Goal: Information Seeking & Learning: Find specific fact

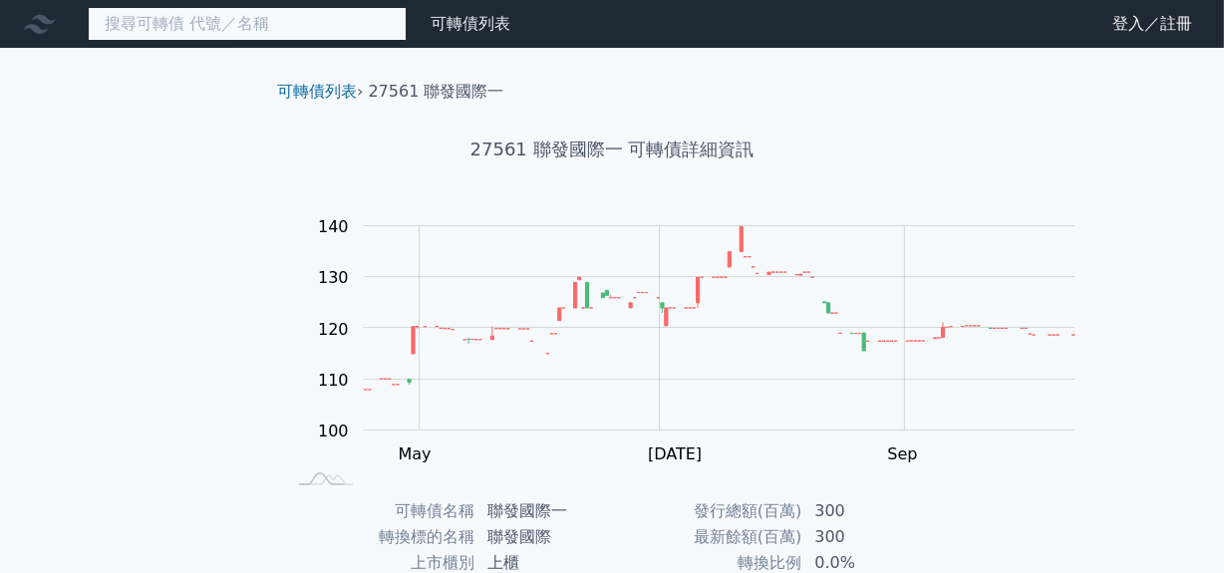
click at [190, 29] on input at bounding box center [247, 24] width 319 height 34
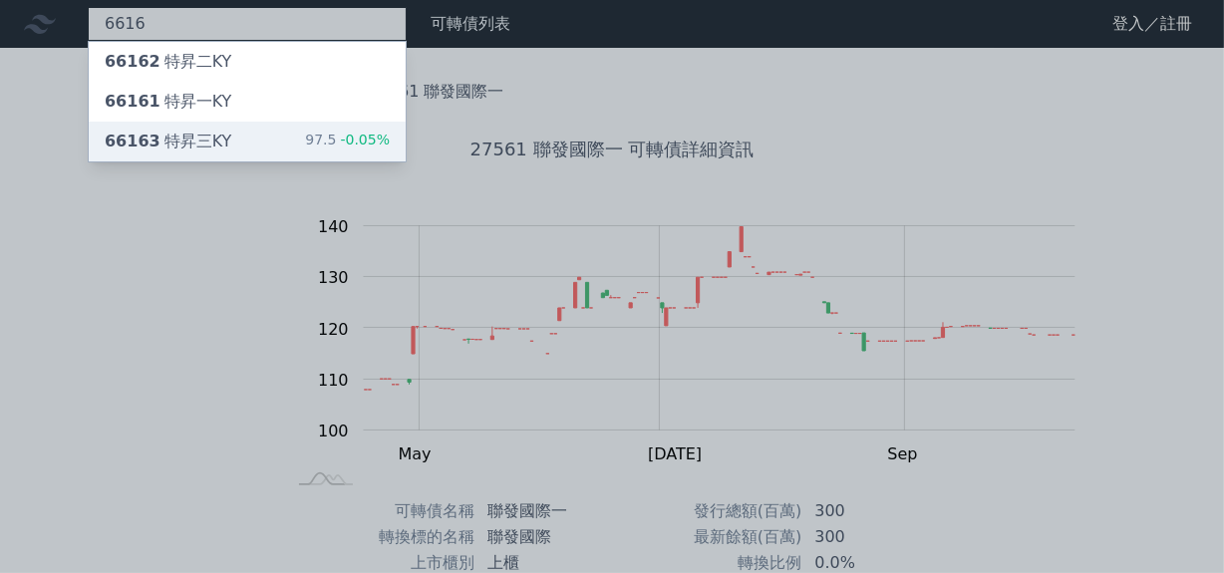
type input "6616"
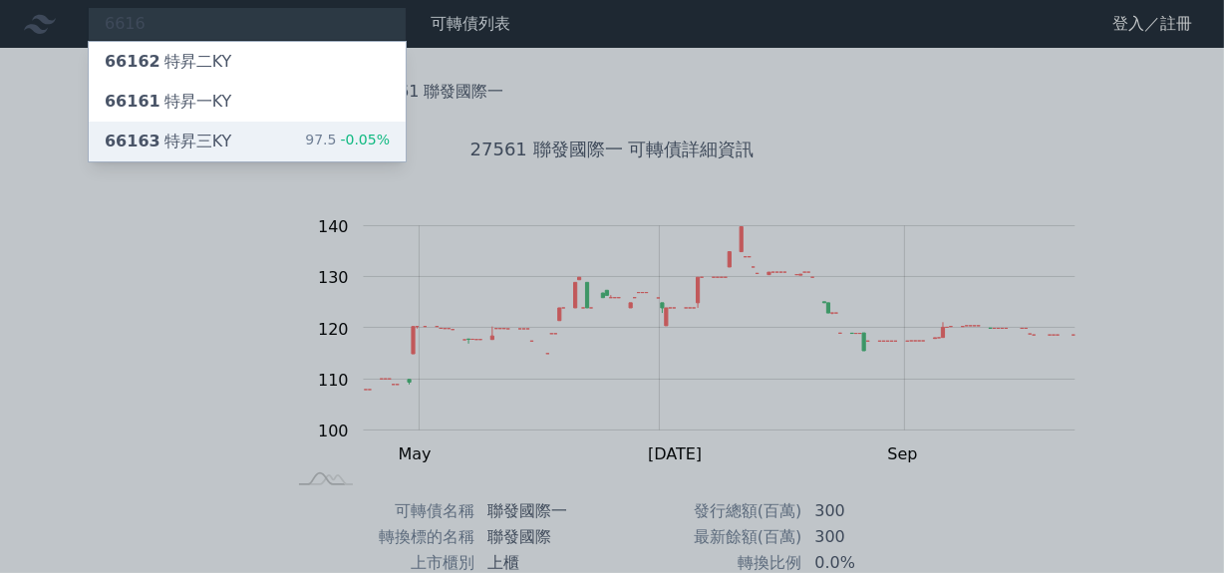
click at [231, 154] on div "66163 特昇三KY" at bounding box center [168, 142] width 127 height 24
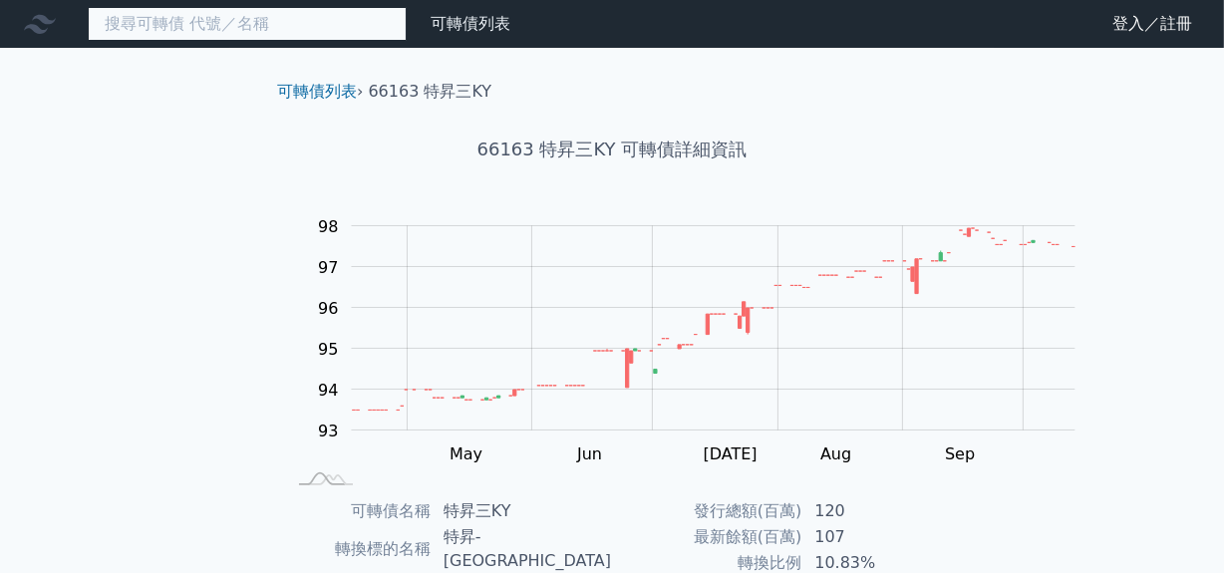
click at [209, 22] on input at bounding box center [247, 24] width 319 height 34
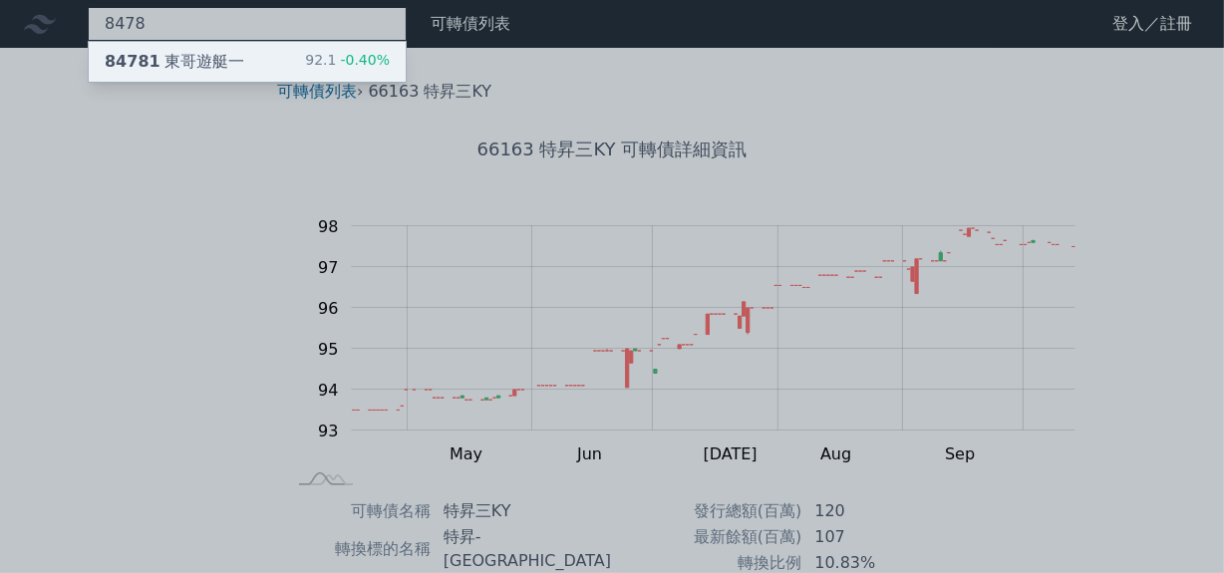
type input "8478"
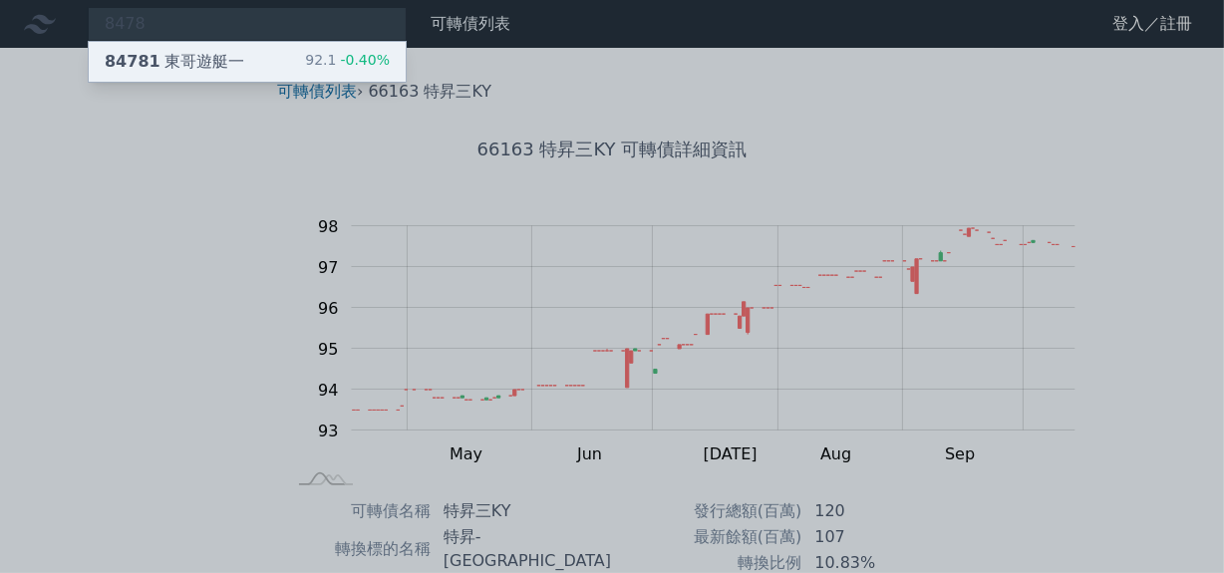
click at [262, 82] on div "84781 東哥遊艇一 92.1 -0.40%" at bounding box center [247, 62] width 317 height 40
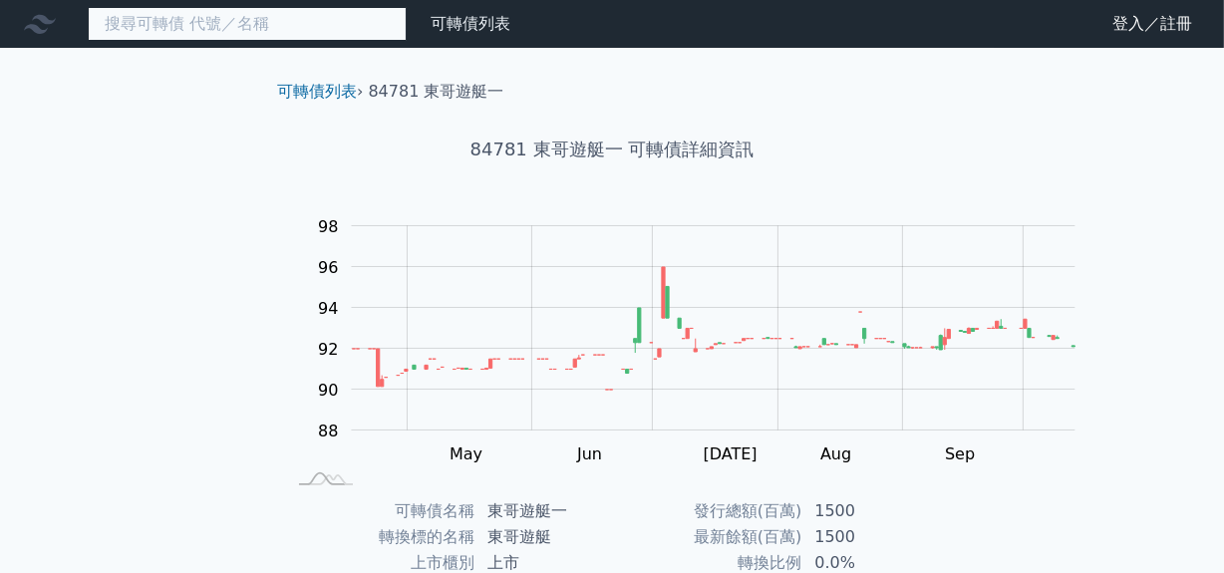
click at [188, 30] on input at bounding box center [247, 24] width 319 height 34
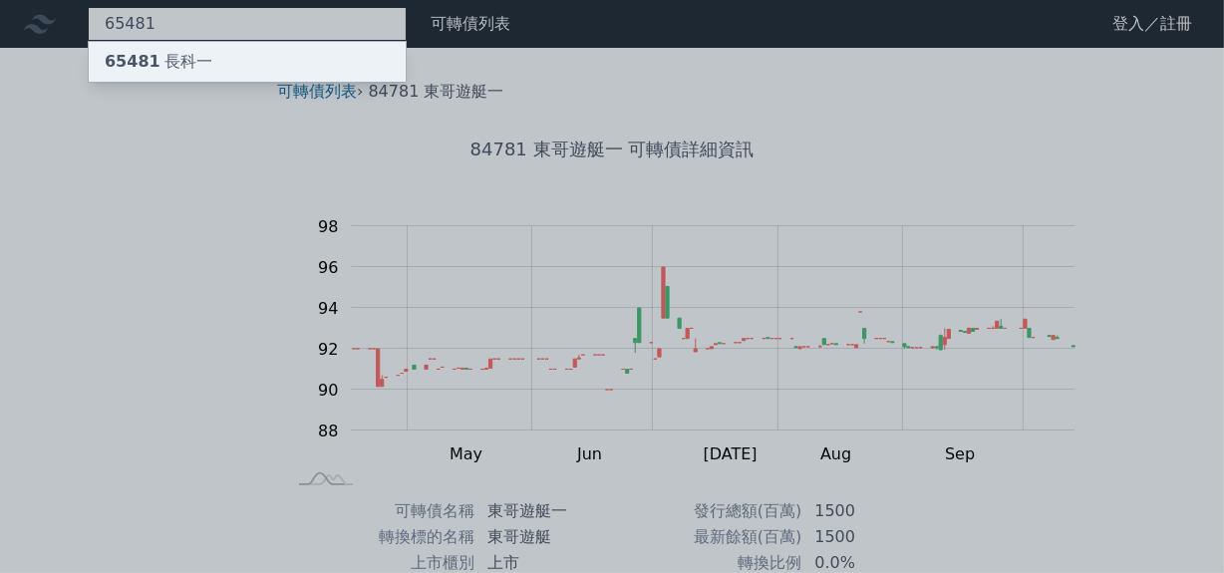
type input "65481"
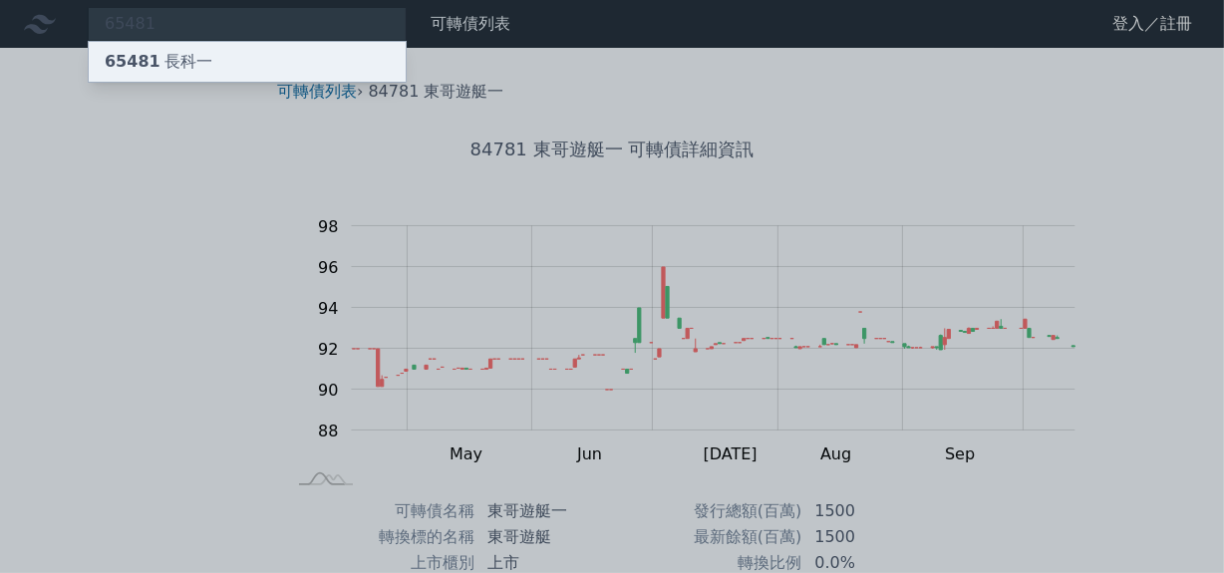
click at [236, 82] on div "65481 長科一" at bounding box center [247, 62] width 317 height 40
